Goal: Task Accomplishment & Management: Manage account settings

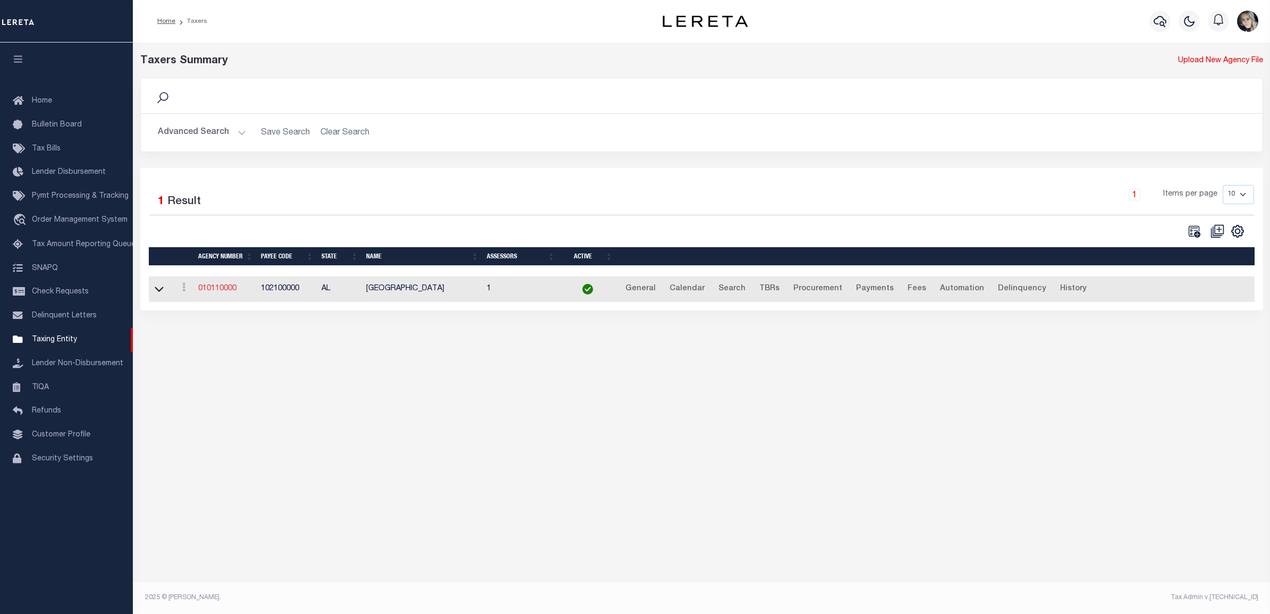
click at [213, 291] on link "010110000" at bounding box center [217, 288] width 38 height 7
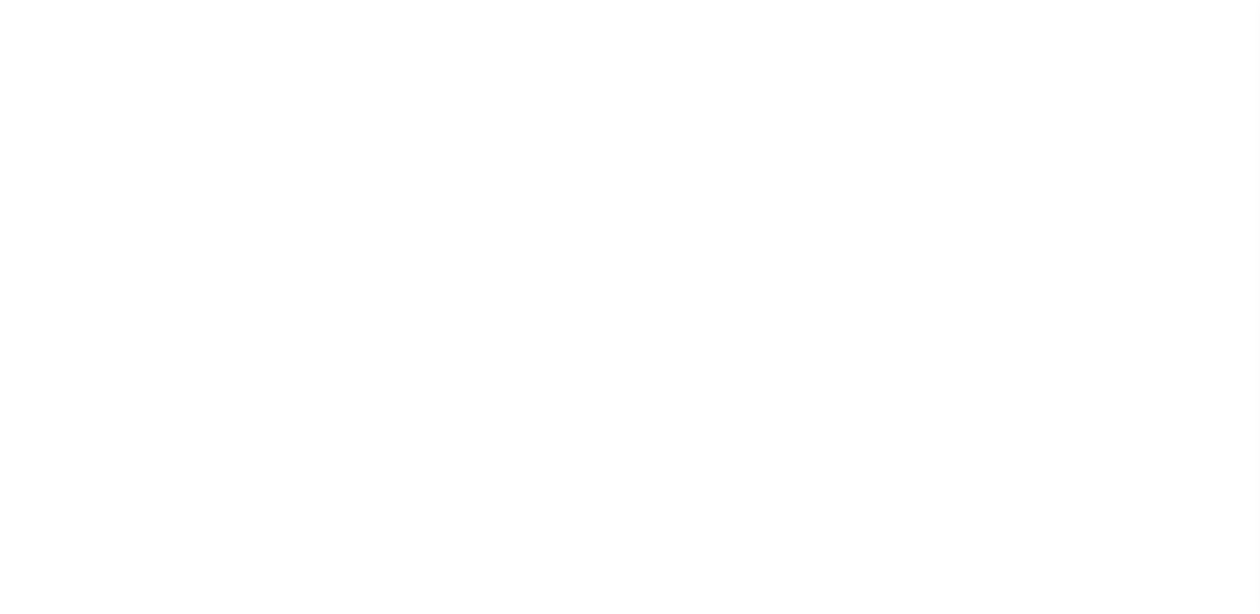
select select
checkbox input "false"
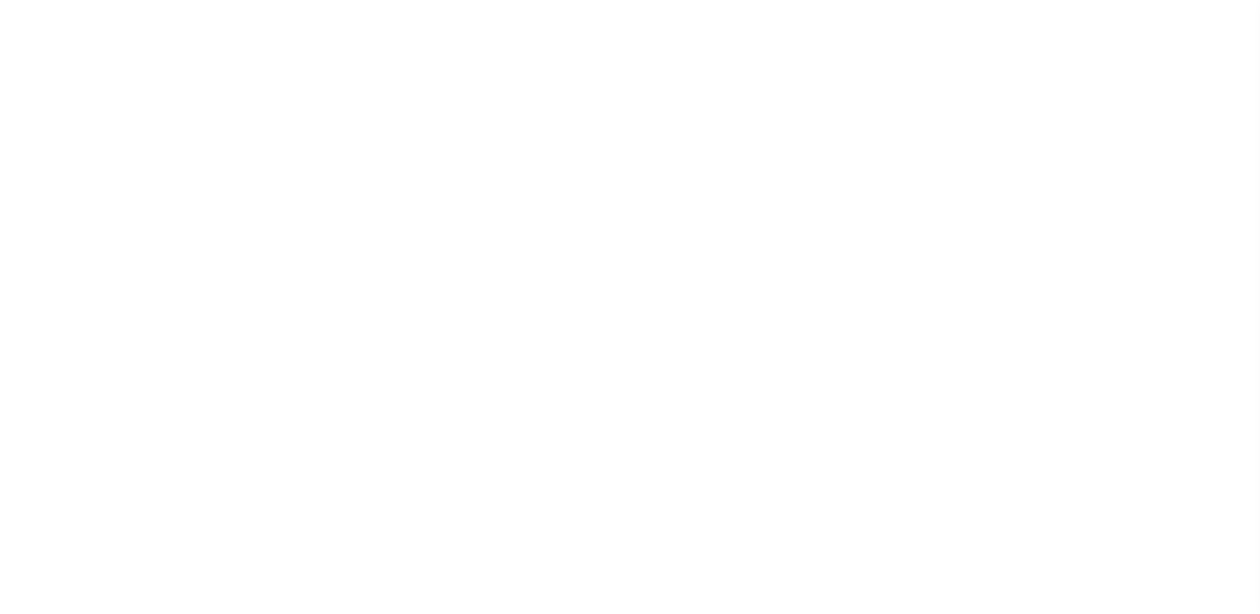
checkbox input "false"
type input "102100000"
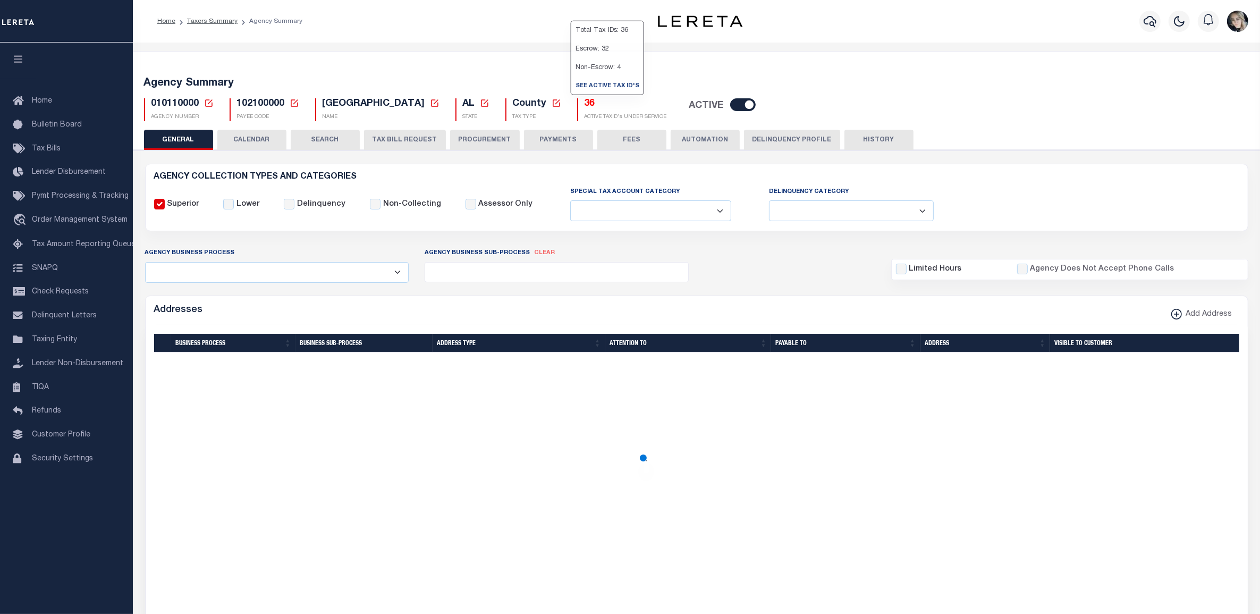
click at [210, 100] on icon at bounding box center [209, 103] width 10 height 10
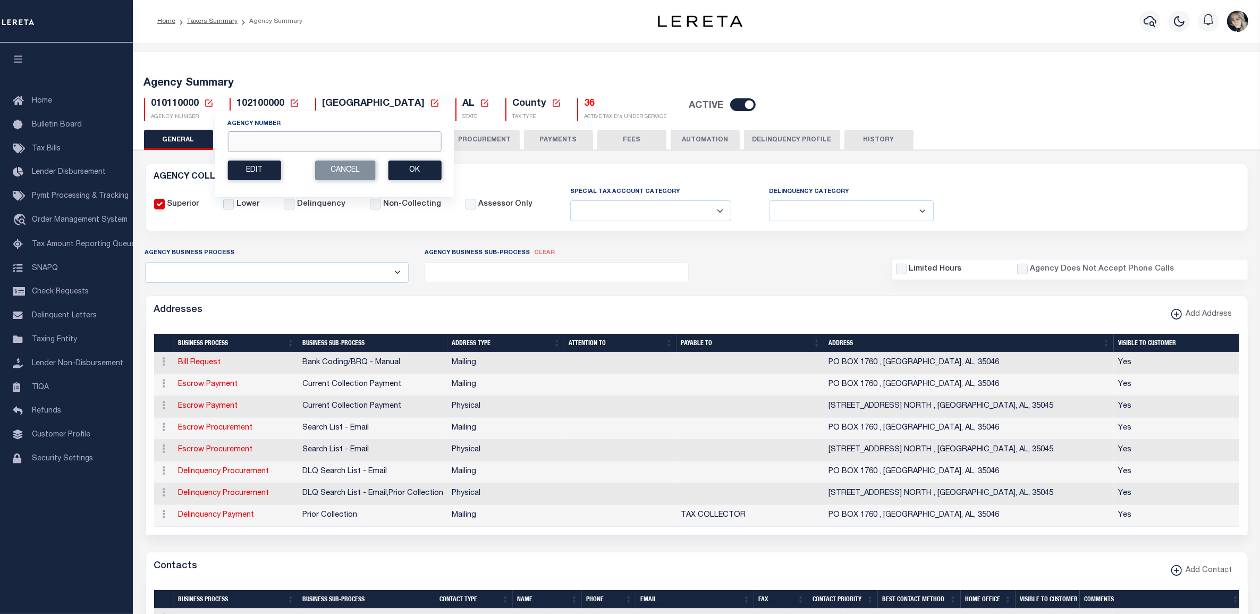
click at [254, 142] on input "Agency Number" at bounding box center [335, 141] width 214 height 21
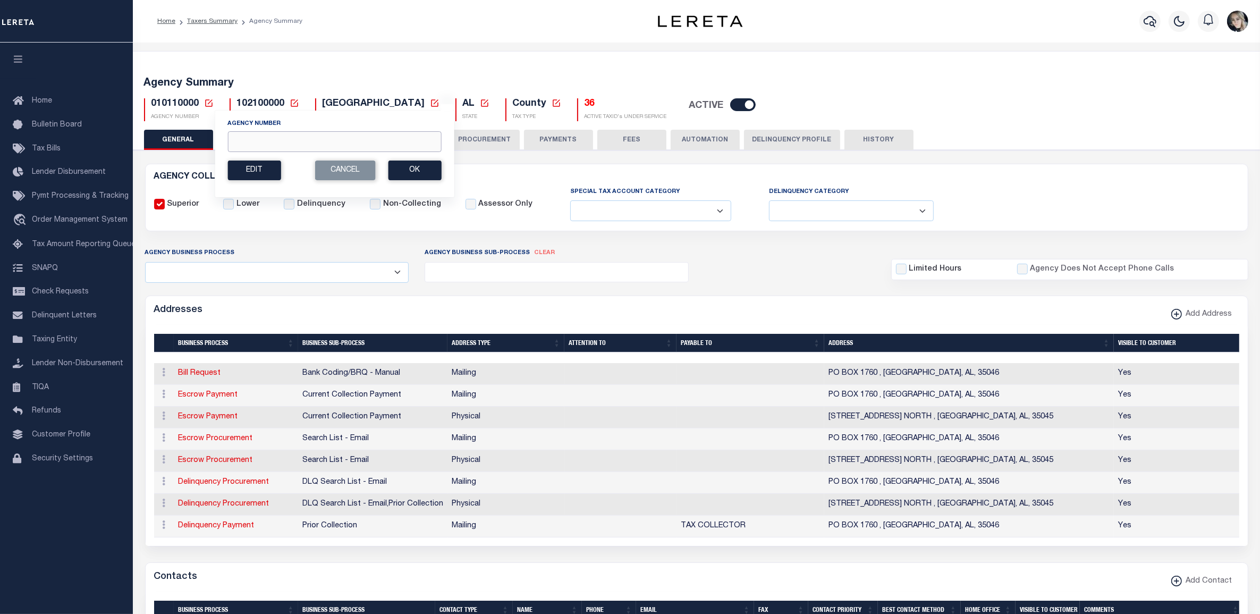
click at [284, 141] on input "Agency Number" at bounding box center [335, 141] width 214 height 21
paste input "0"
type input "0"
type input "110260000"
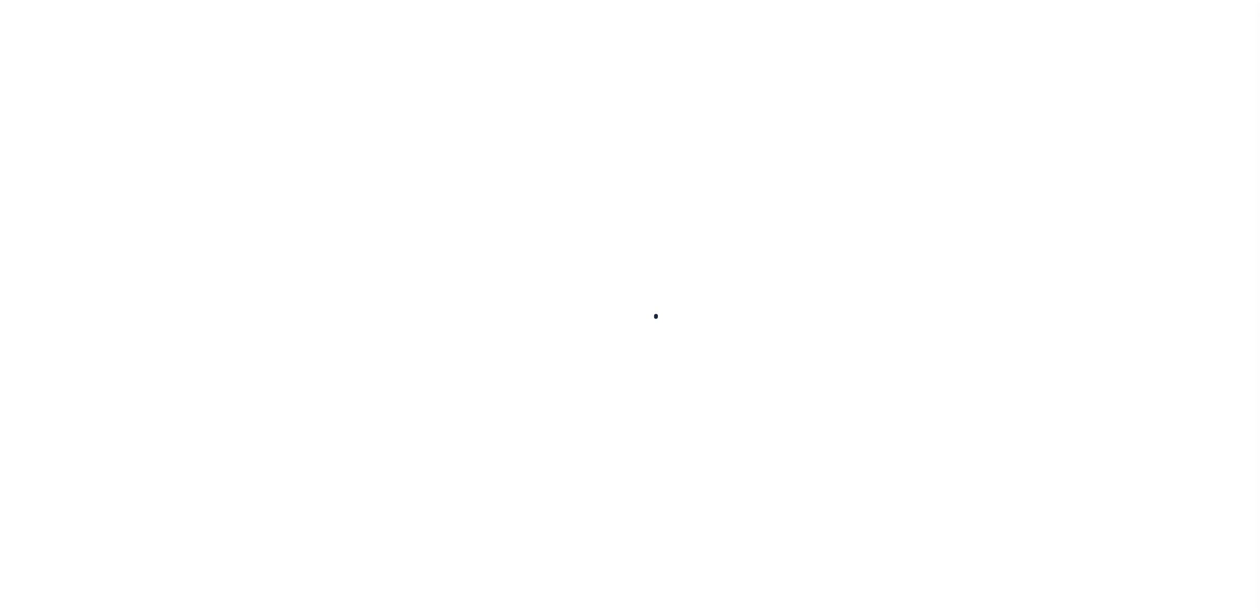
select select
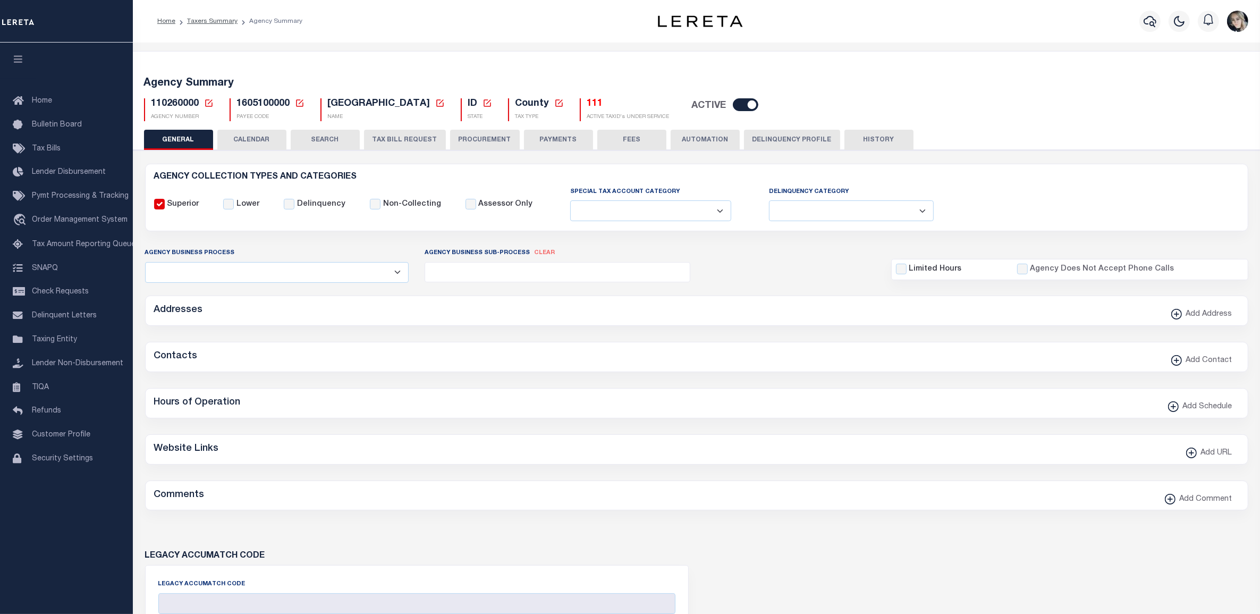
checkbox input "false"
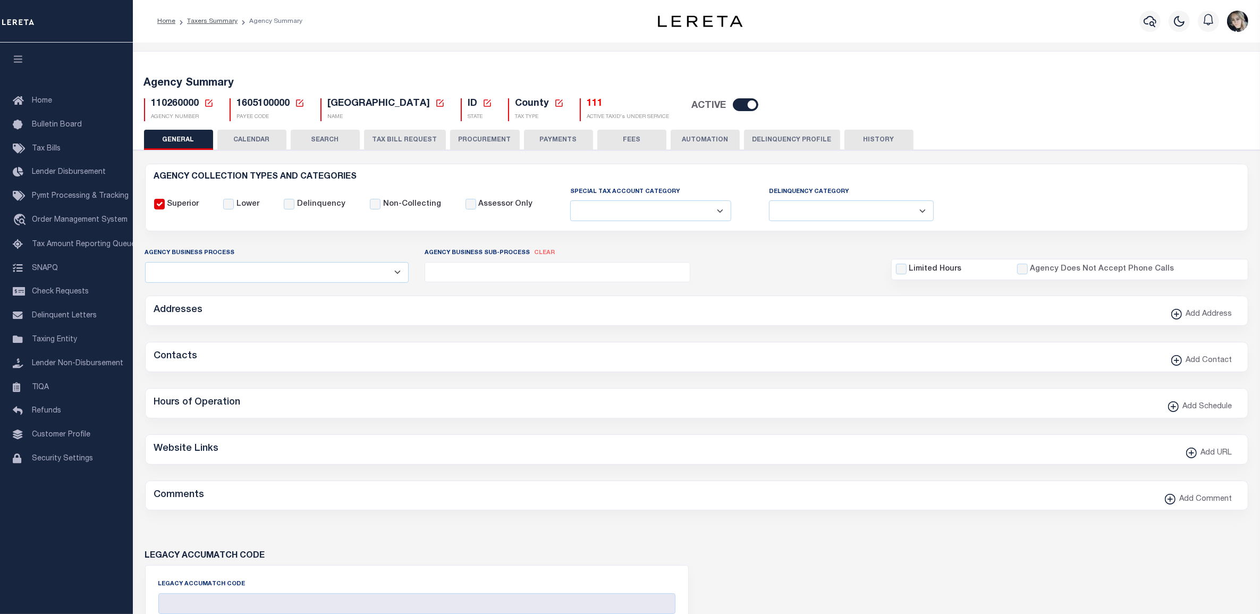
type input "1605100000"
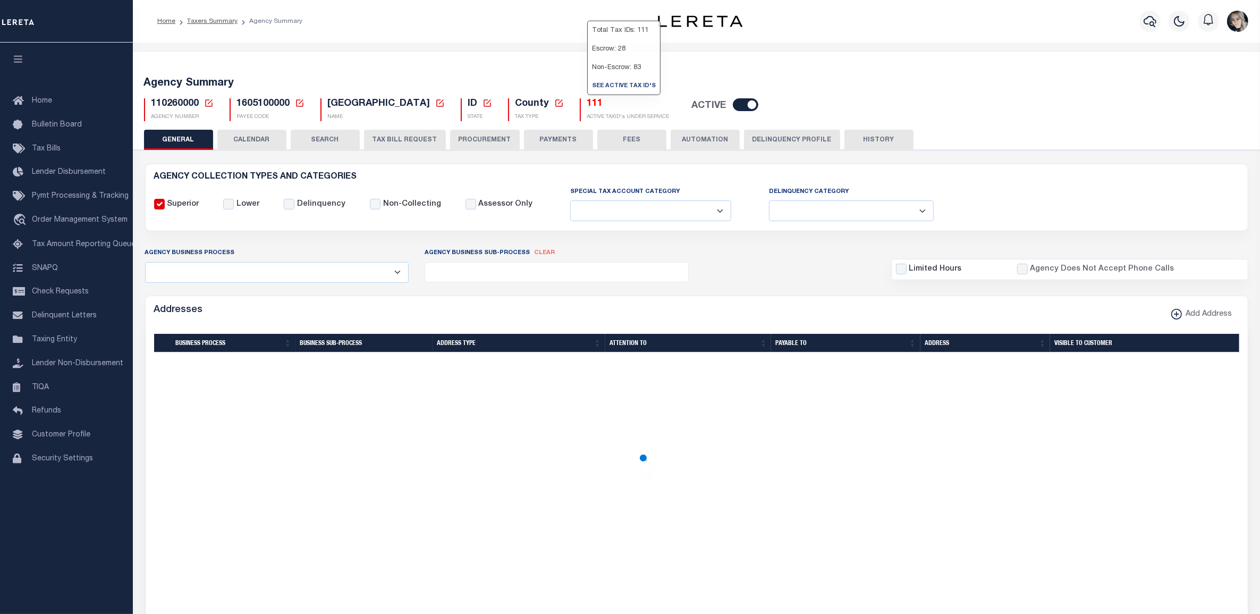
click at [587, 105] on h5 "111" at bounding box center [628, 104] width 82 height 12
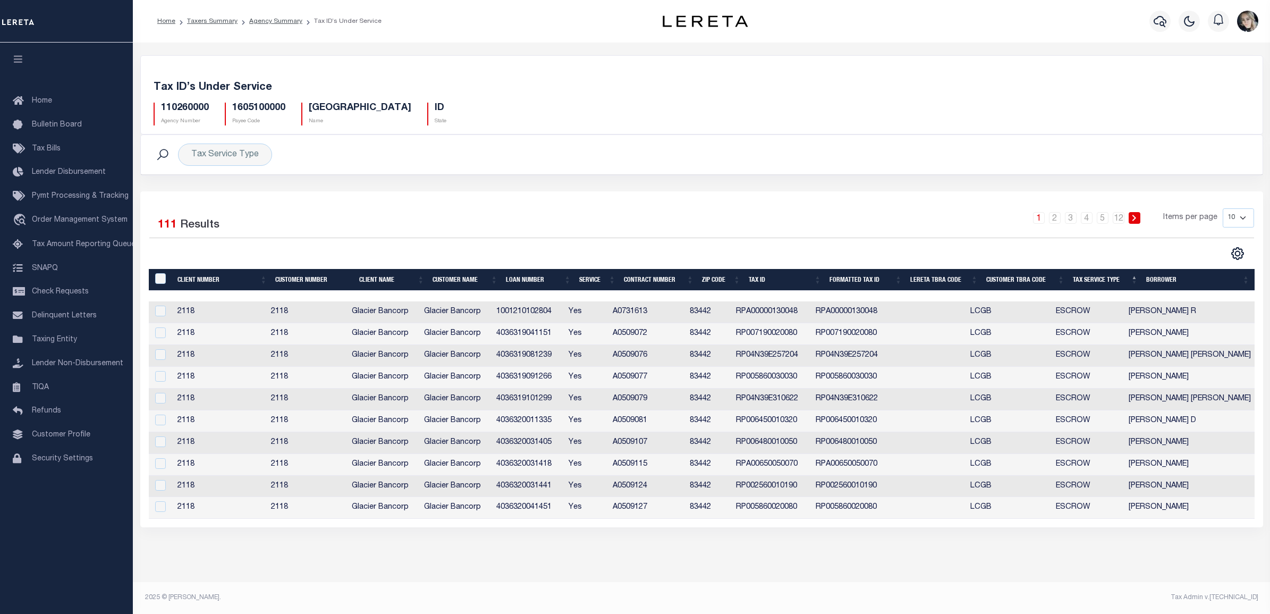
click at [1089, 477] on td "ESCROW" at bounding box center [1088, 487] width 72 height 22
checkbox input "true"
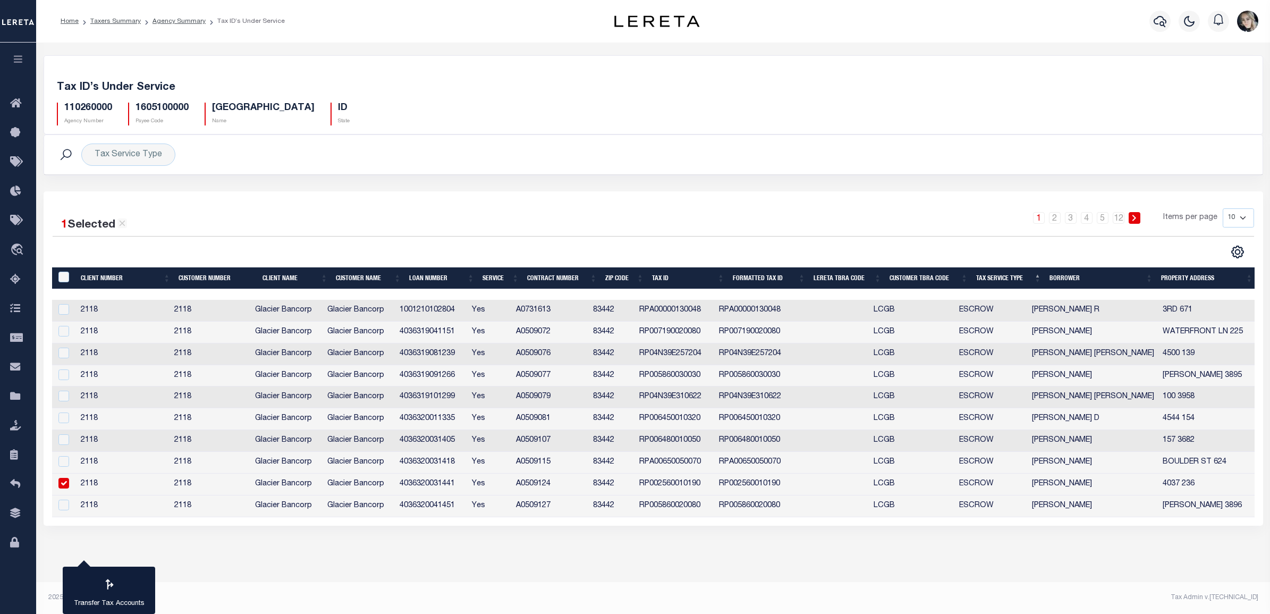
click at [1225, 221] on select "10 25 50 100" at bounding box center [1238, 217] width 31 height 19
select select "100"
click at [1223, 209] on select "10 25 50 100" at bounding box center [1238, 217] width 31 height 19
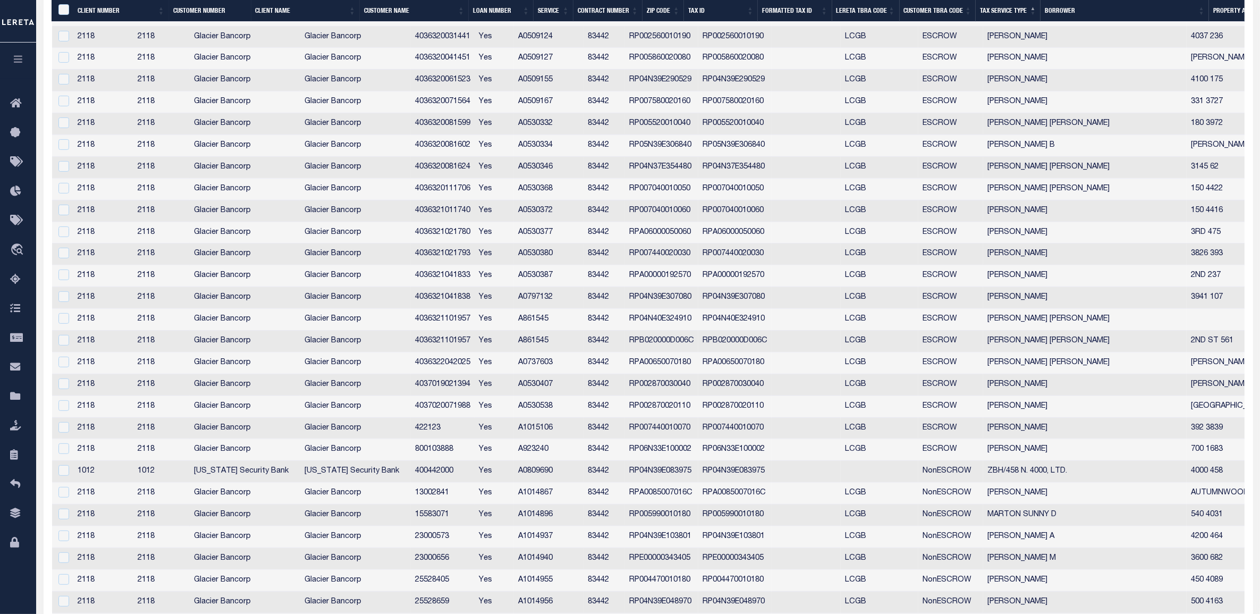
scroll to position [465, 0]
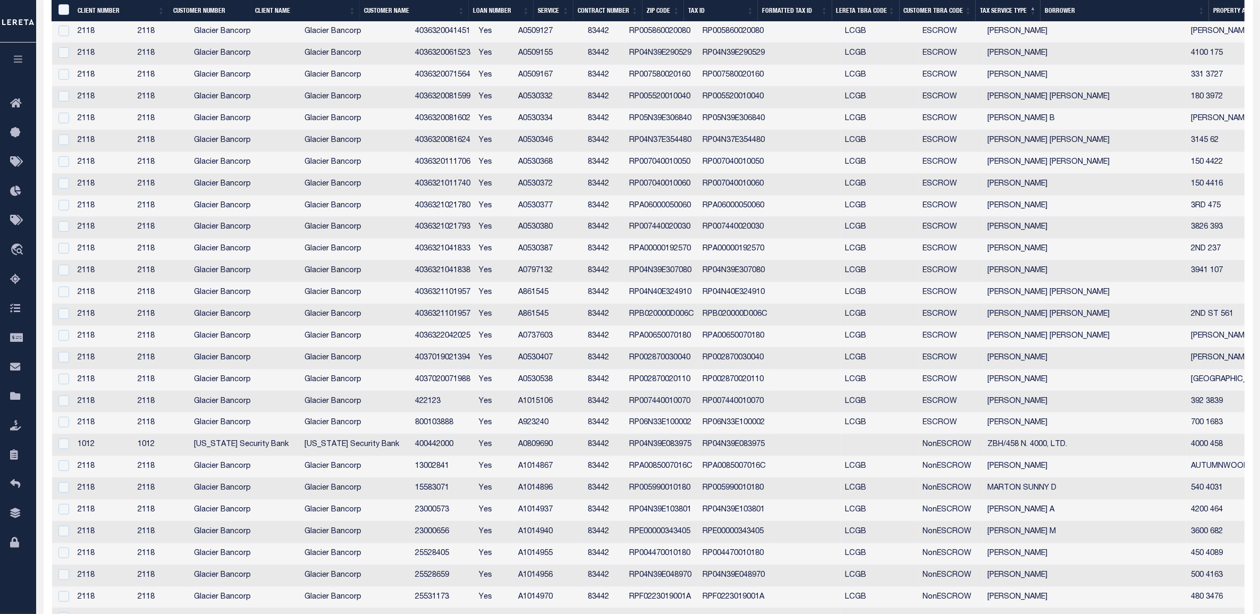
click at [184, 408] on td "2118" at bounding box center [161, 402] width 56 height 22
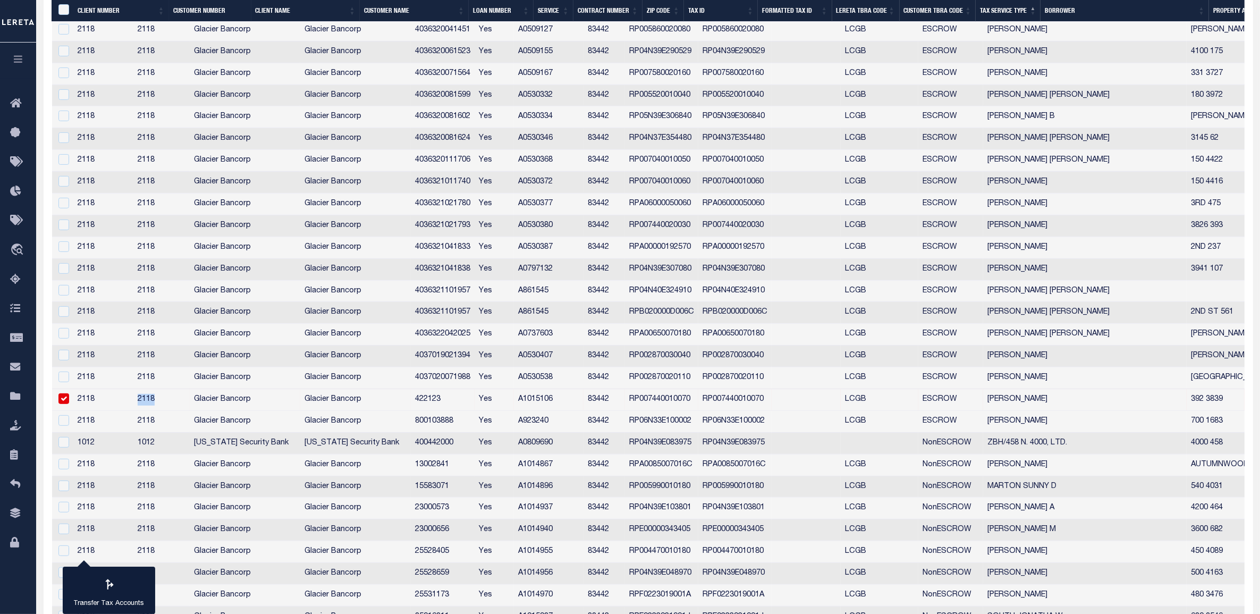
click at [184, 408] on td "2118" at bounding box center [161, 400] width 56 height 22
checkbox input "false"
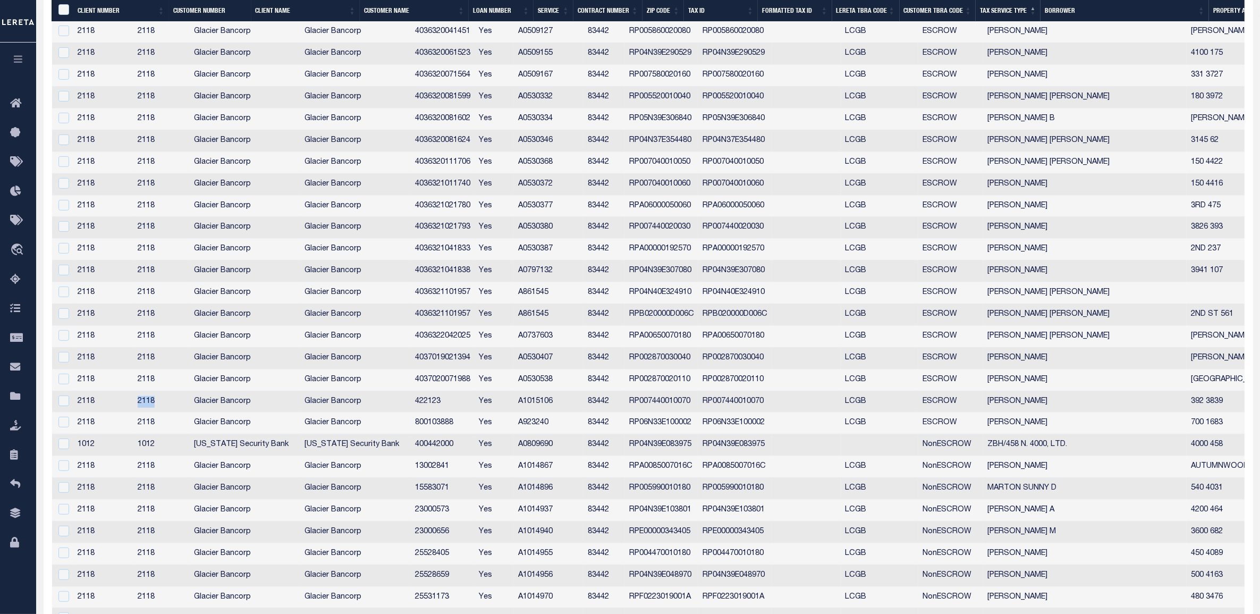
copy td "2118"
